Goal: Transaction & Acquisition: Subscribe to service/newsletter

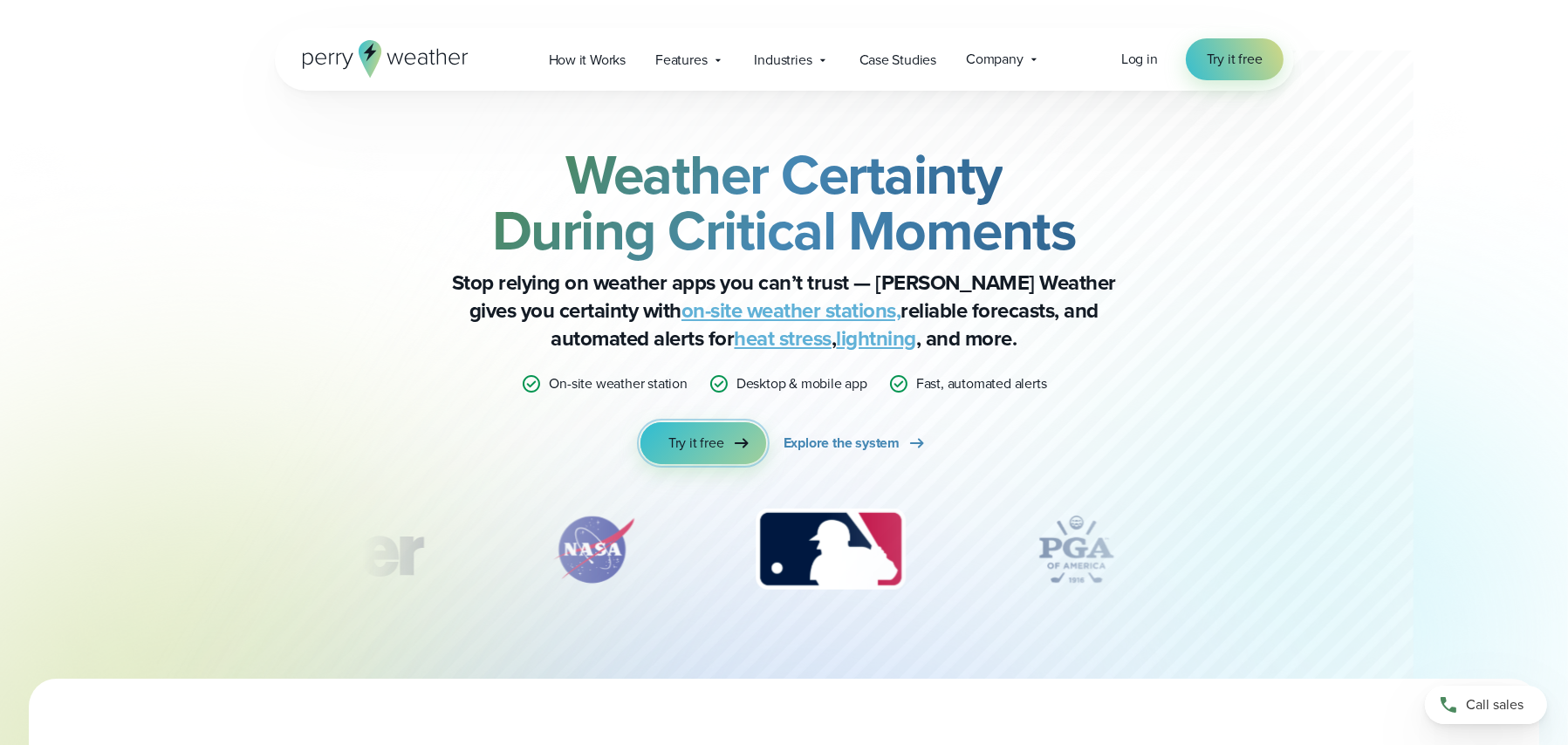
click at [702, 438] on span "Try it free" at bounding box center [697, 443] width 56 height 21
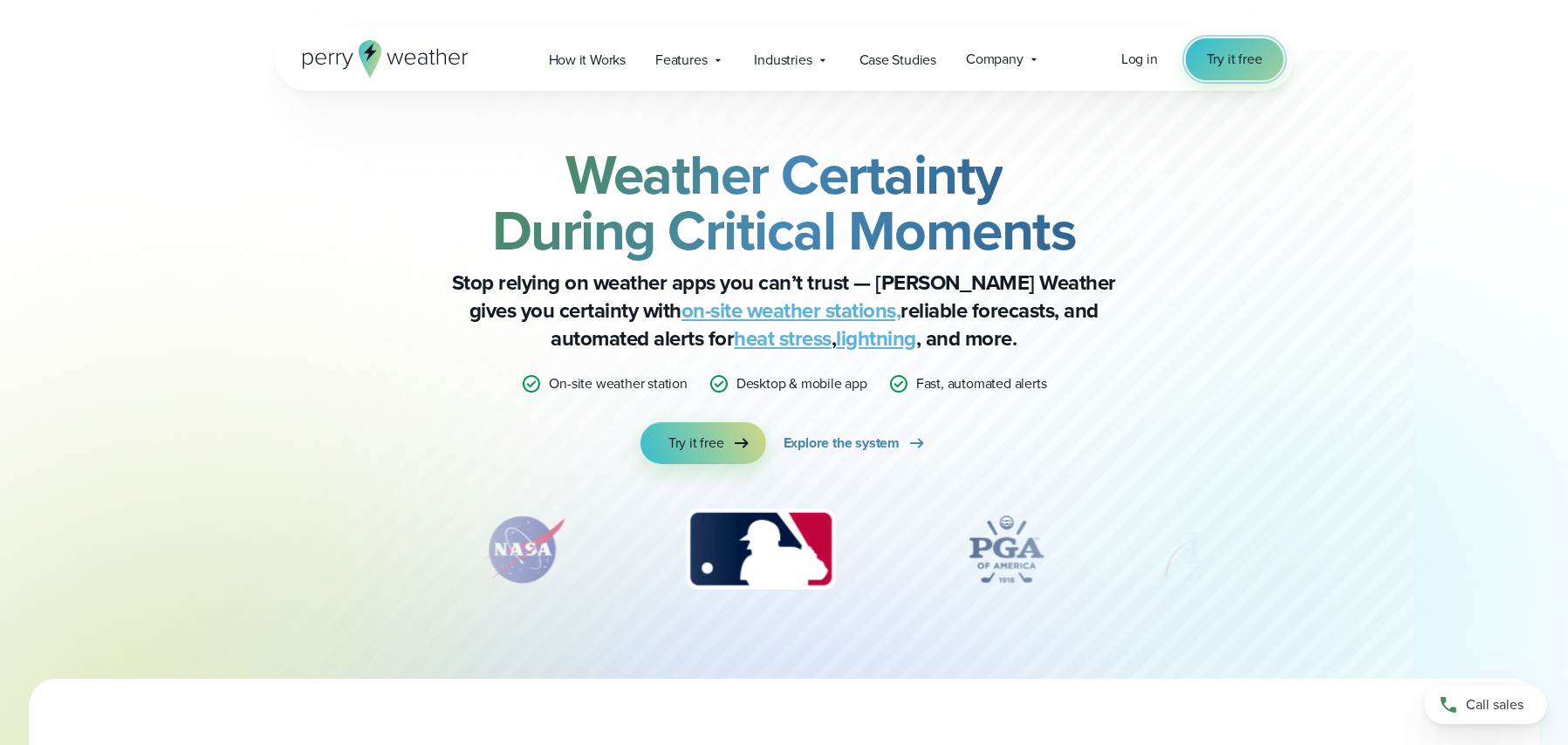
click at [1210, 61] on span "Try it free" at bounding box center [1235, 59] width 56 height 21
